Goal: Navigation & Orientation: Find specific page/section

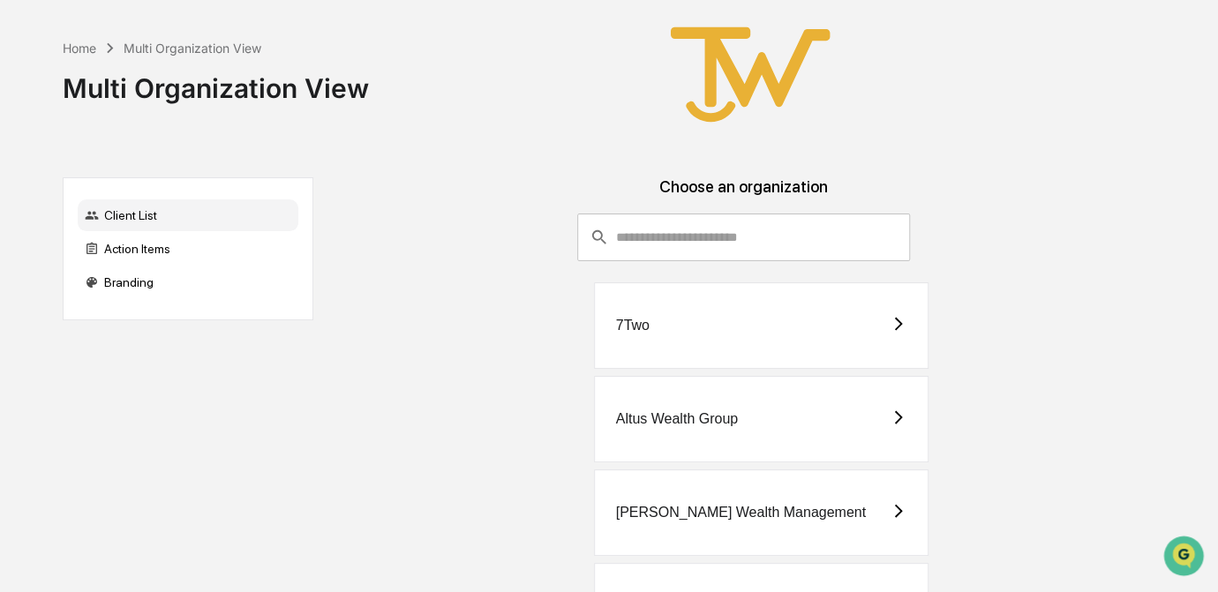
click at [753, 517] on div "[PERSON_NAME] Wealth Management" at bounding box center [741, 513] width 250 height 16
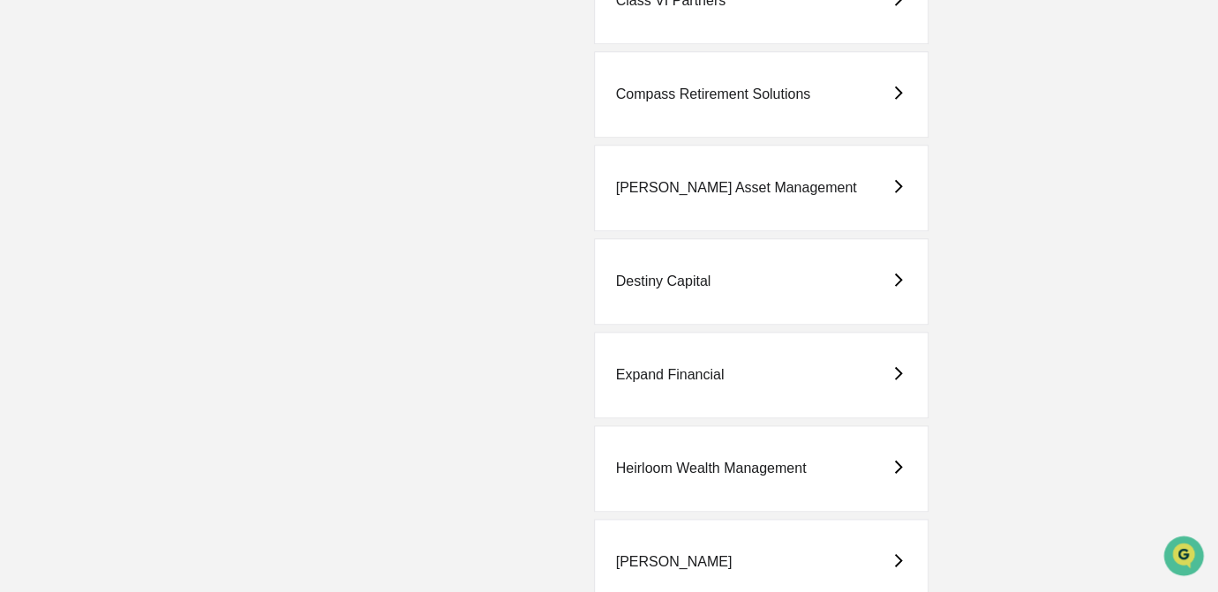
scroll to position [802, 0]
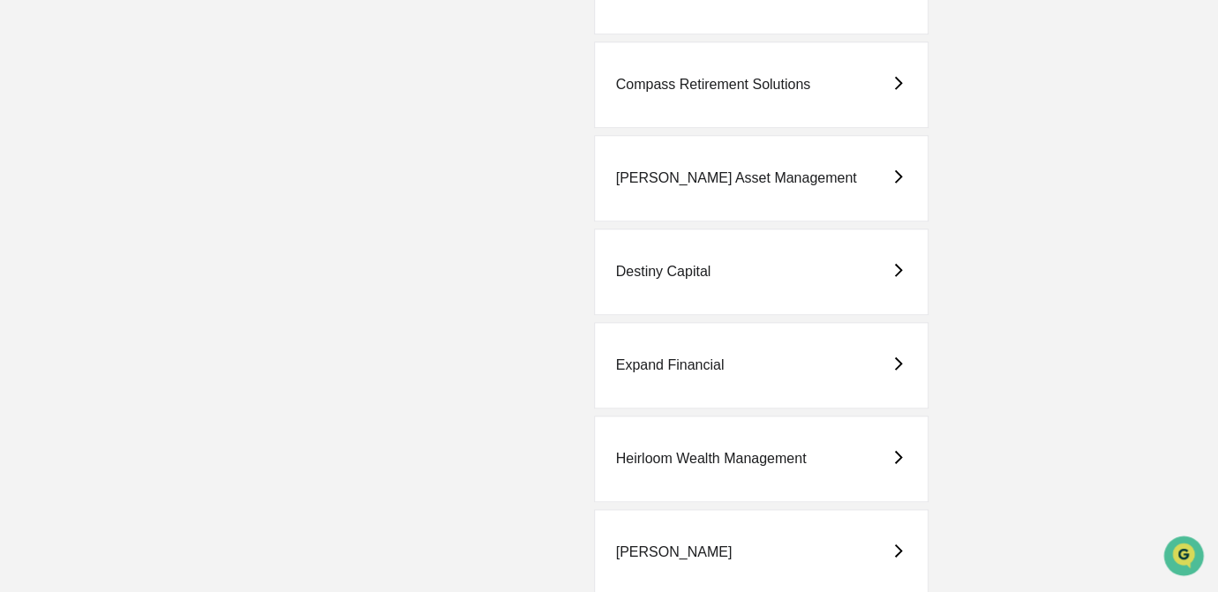
click at [691, 274] on div "Destiny Capital" at bounding box center [663, 272] width 95 height 16
